Goal: Task Accomplishment & Management: Use online tool/utility

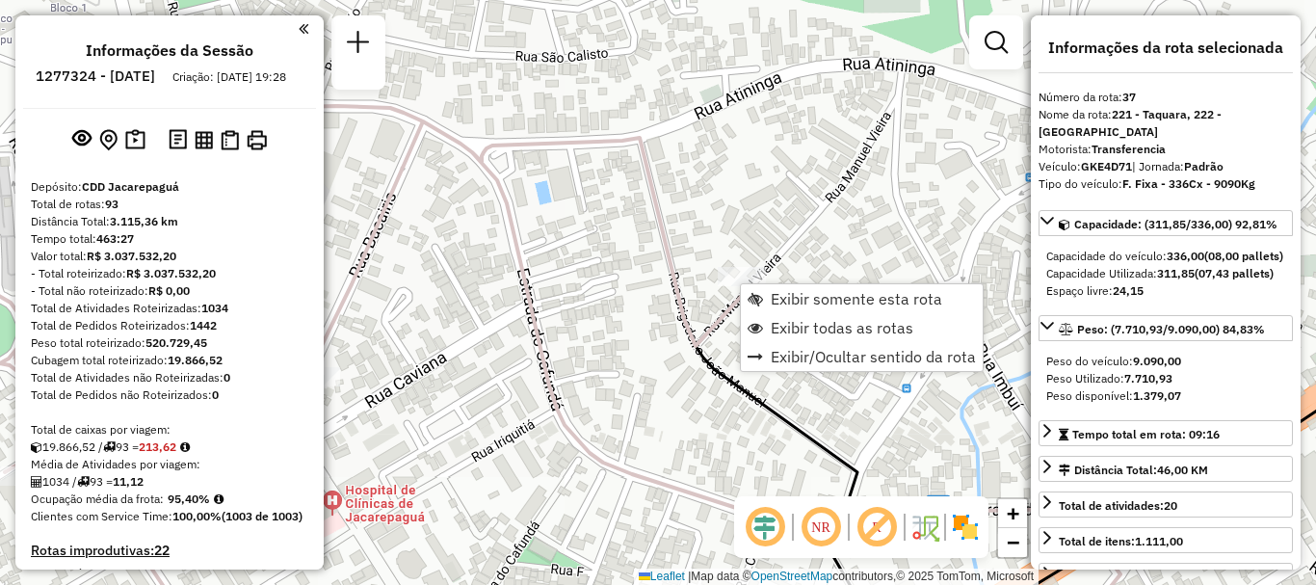
select select "**********"
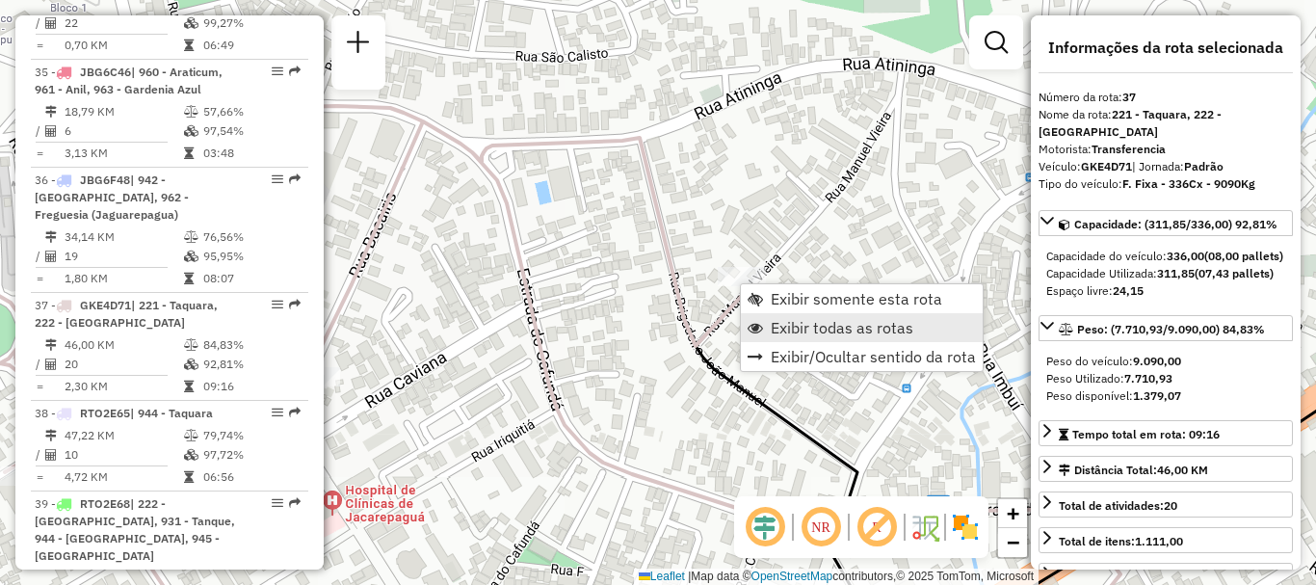
click at [804, 332] on span "Exibir todas as rotas" at bounding box center [842, 327] width 143 height 15
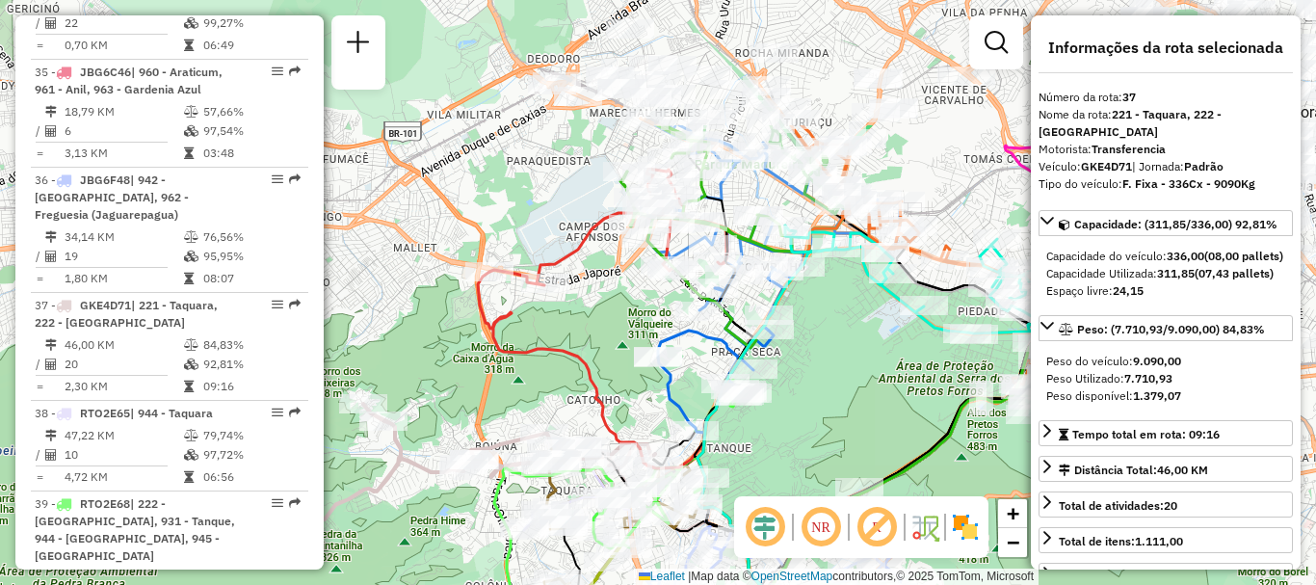
drag, startPoint x: 870, startPoint y: 205, endPoint x: 689, endPoint y: 392, distance: 260.2
click at [685, 390] on div "Janela de atendimento Grade de atendimento Capacidade Transportadoras Veículos …" at bounding box center [658, 292] width 1316 height 585
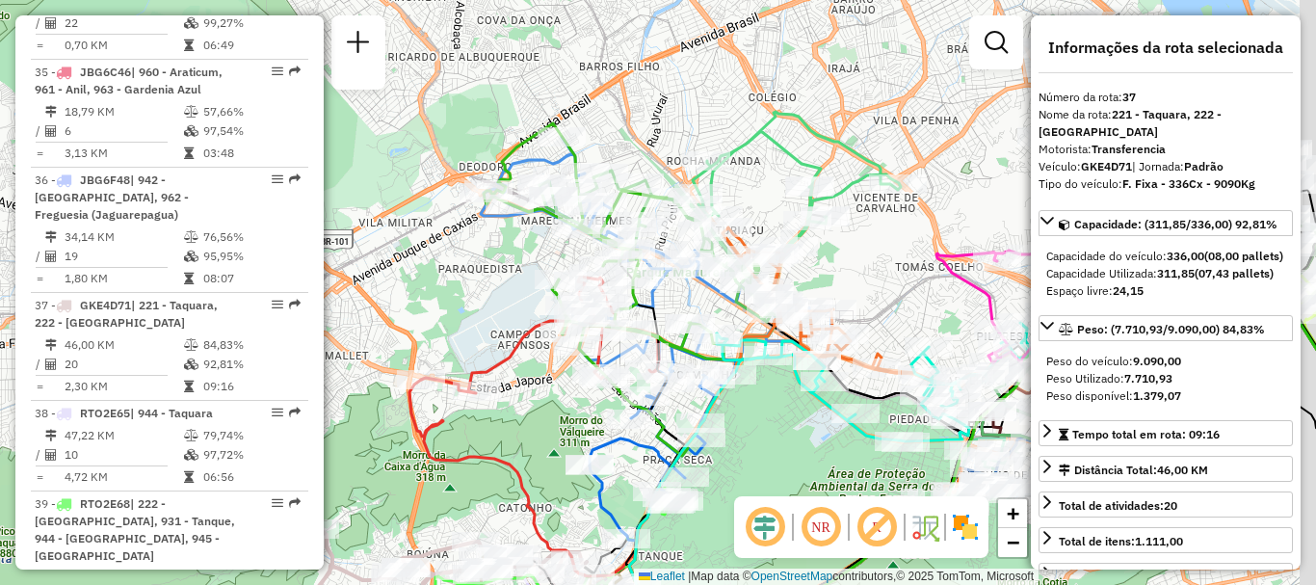
drag, startPoint x: 867, startPoint y: 316, endPoint x: 797, endPoint y: 423, distance: 127.4
click at [797, 423] on div "Janela de atendimento Grade de atendimento Capacidade Transportadoras Veículos …" at bounding box center [658, 292] width 1316 height 585
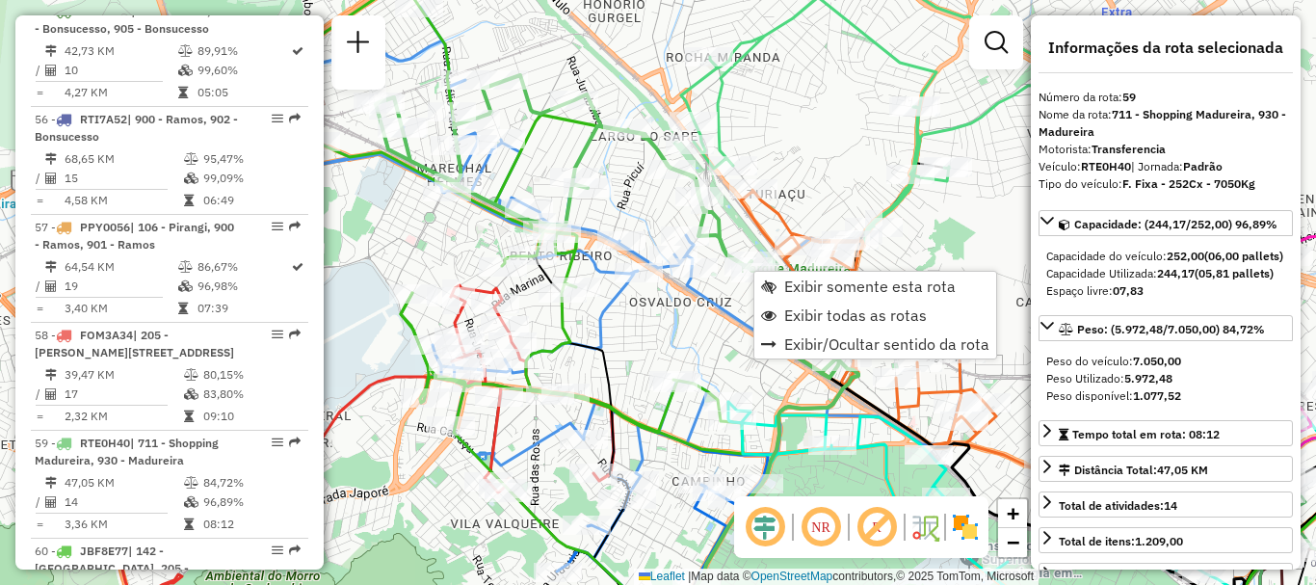
scroll to position [7289, 0]
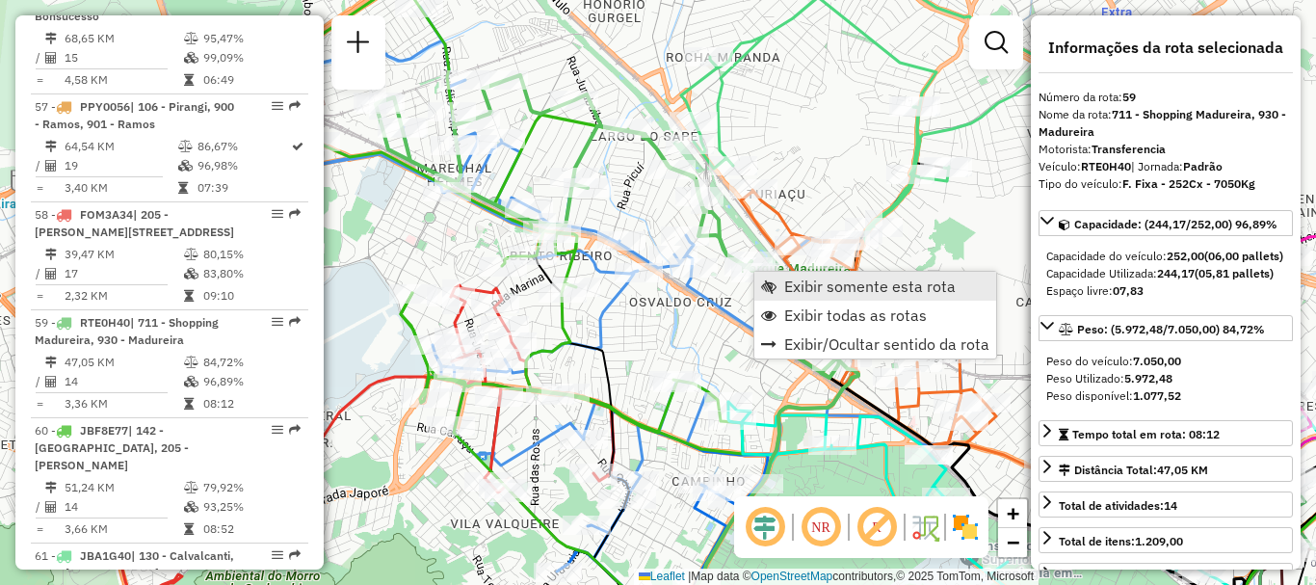
click at [773, 280] on span "Exibir somente esta rota" at bounding box center [768, 285] width 15 height 15
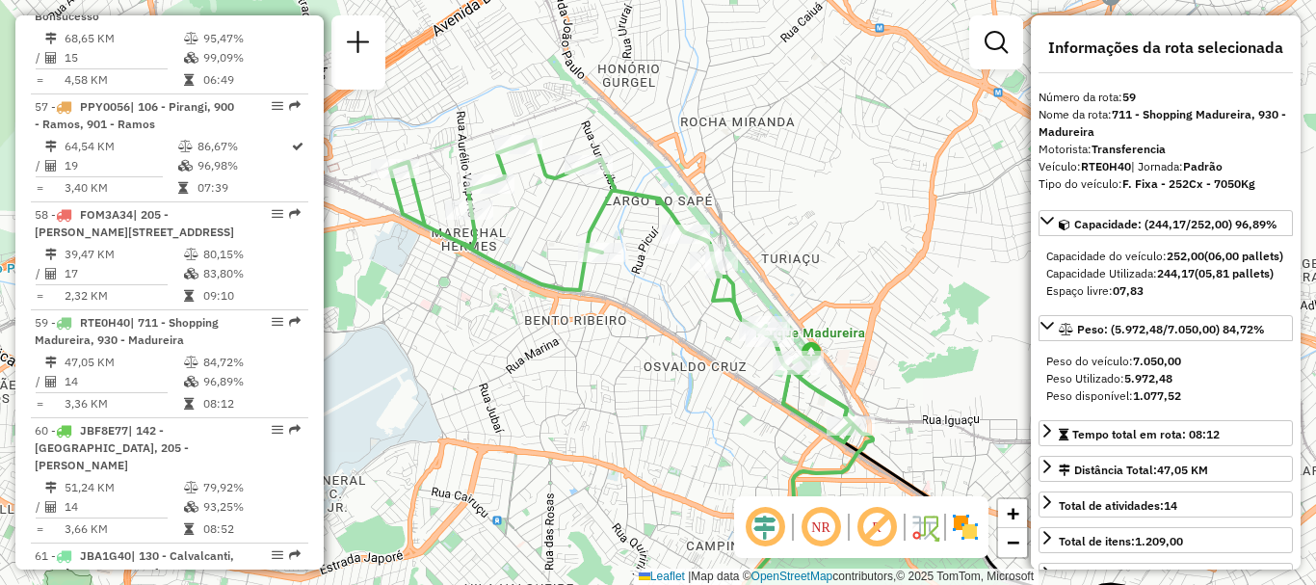
drag, startPoint x: 626, startPoint y: 177, endPoint x: 704, endPoint y: 331, distance: 172.7
click at [704, 331] on div "Janela de atendimento Grade de atendimento Capacidade Transportadoras Veículos …" at bounding box center [658, 292] width 1316 height 585
click at [602, 355] on div "Janela de atendimento Grade de atendimento Capacidade Transportadoras Veículos …" at bounding box center [658, 292] width 1316 height 585
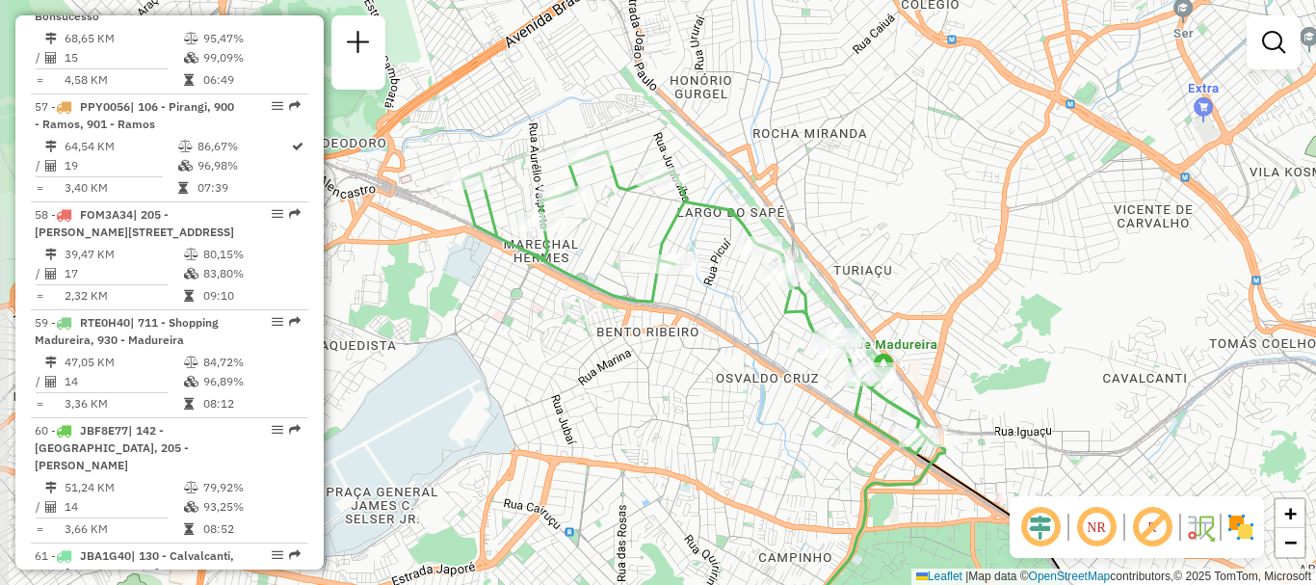
drag, startPoint x: 615, startPoint y: 367, endPoint x: 687, endPoint y: 379, distance: 72.4
click at [687, 379] on div "Janela de atendimento Grade de atendimento Capacidade Transportadoras Veículos …" at bounding box center [658, 292] width 1316 height 585
select select "**********"
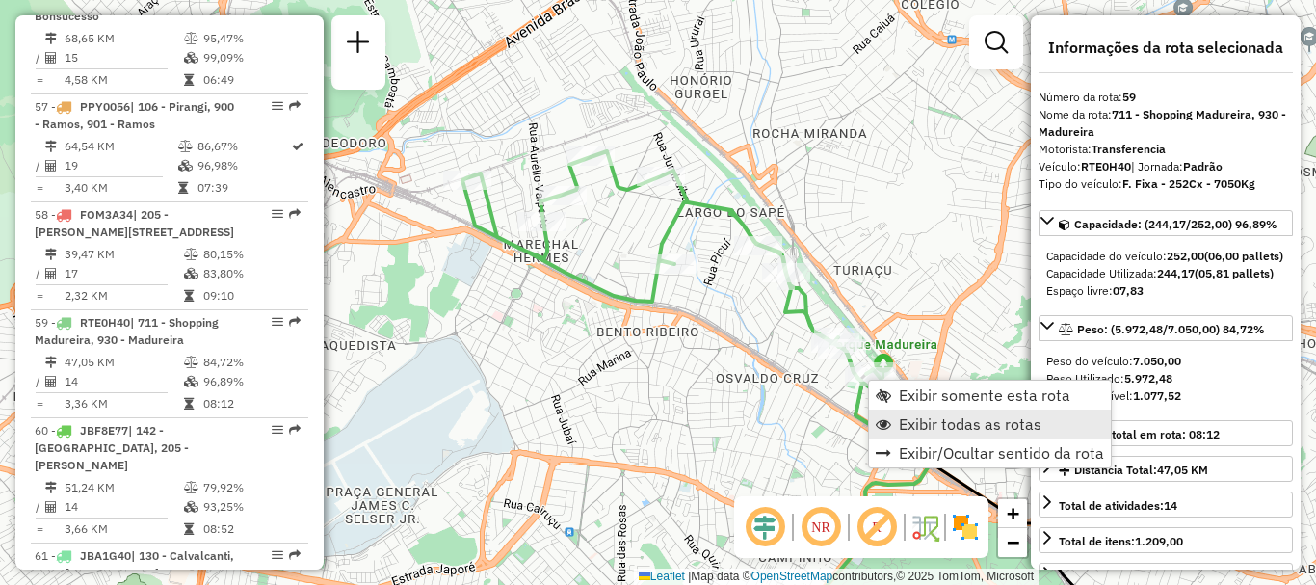
click at [902, 421] on span "Exibir todas as rotas" at bounding box center [970, 423] width 143 height 15
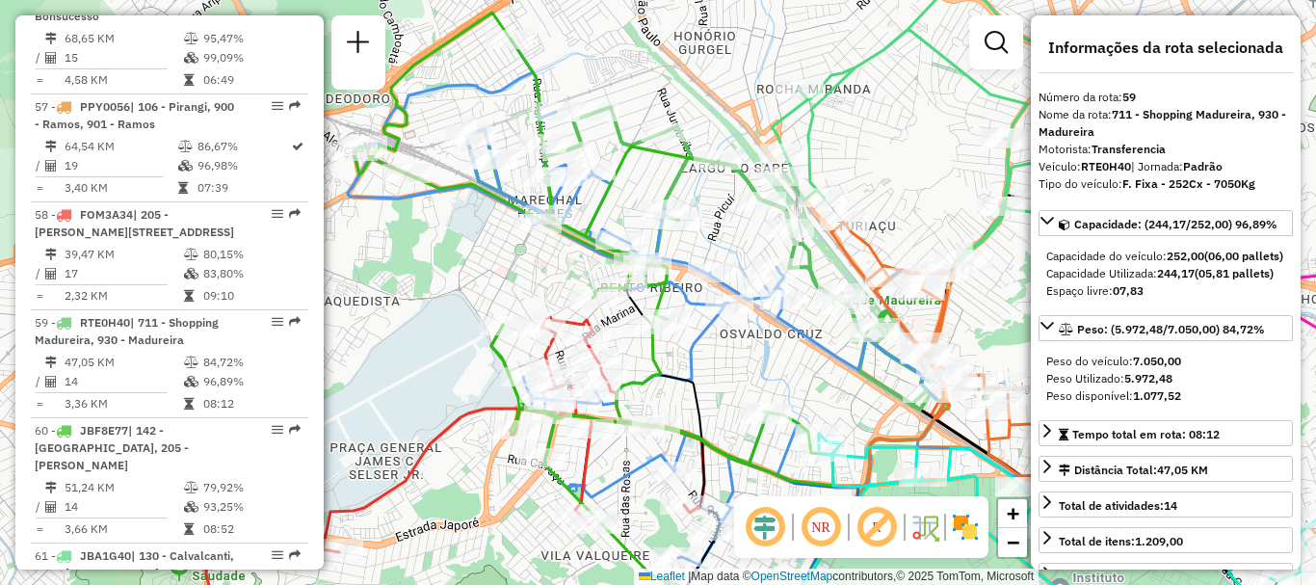
drag, startPoint x: 803, startPoint y: 432, endPoint x: 806, endPoint y: 378, distance: 55.0
click at [806, 378] on div "Janela de atendimento Grade de atendimento Capacidade Transportadoras Veículos …" at bounding box center [658, 292] width 1316 height 585
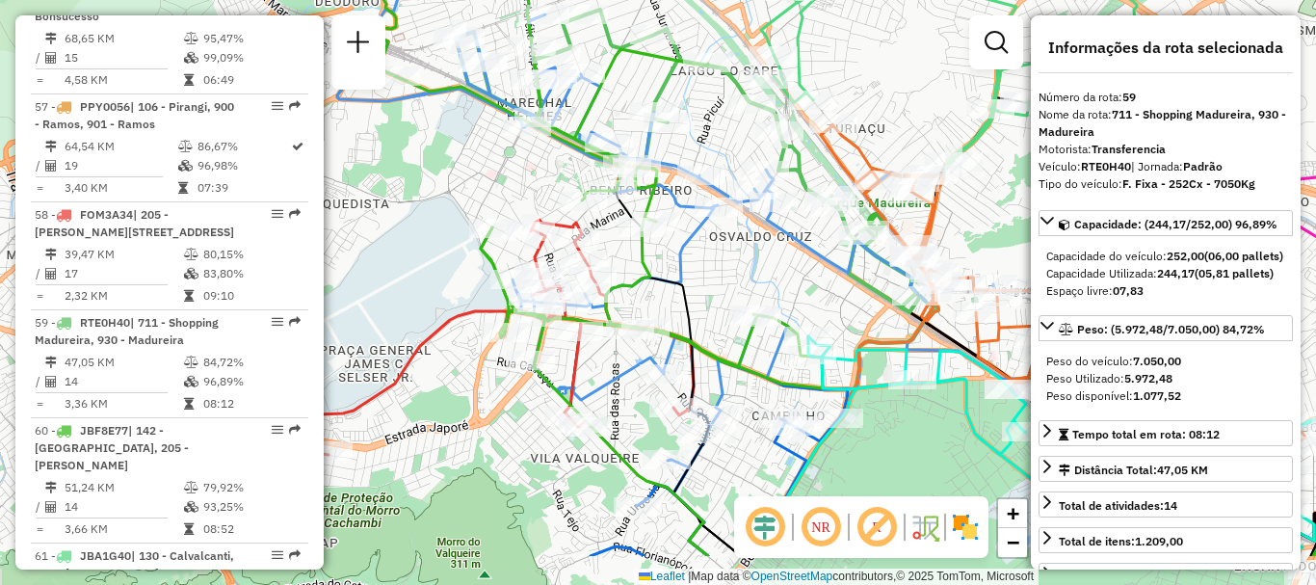
drag, startPoint x: 705, startPoint y: 394, endPoint x: 697, endPoint y: 296, distance: 98.5
click at [697, 296] on icon at bounding box center [661, 373] width 159 height 365
